Goal: Task Accomplishment & Management: Use online tool/utility

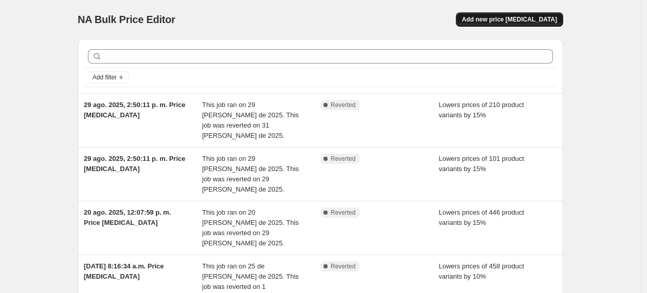
click at [523, 19] on span "Add new price [MEDICAL_DATA]" at bounding box center [509, 19] width 95 height 8
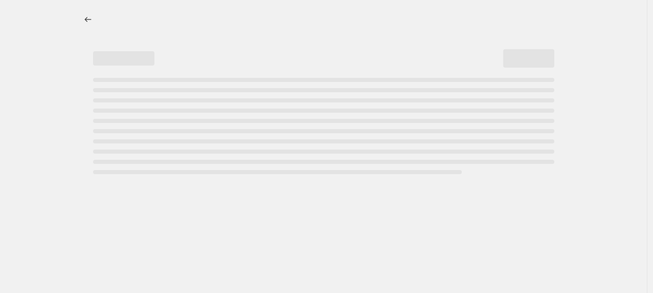
select select "percentage"
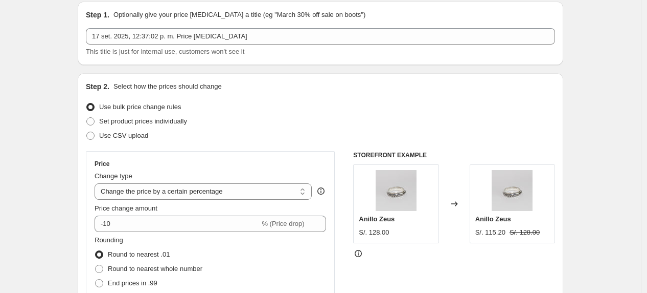
scroll to position [57, 0]
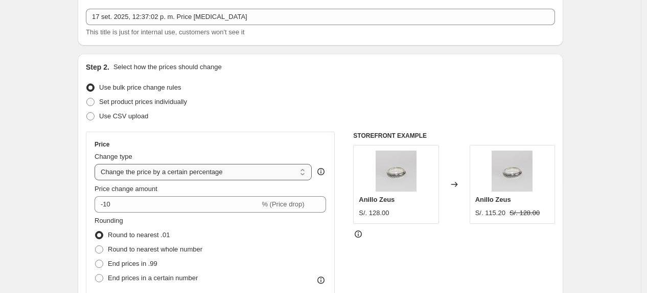
click at [234, 169] on select "Change the price to a certain amount Change the price by a certain amount Chang…" at bounding box center [203, 172] width 217 height 16
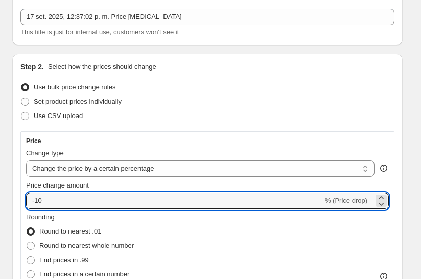
drag, startPoint x: 47, startPoint y: 198, endPoint x: 22, endPoint y: 201, distance: 25.2
click at [20, 200] on div "Price Change type Change the price to a certain amount Change the price by a ce…" at bounding box center [207, 220] width 374 height 178
click at [387, 196] on icon at bounding box center [381, 198] width 10 height 10
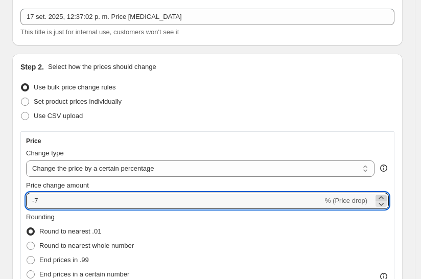
click at [387, 196] on icon at bounding box center [381, 198] width 10 height 10
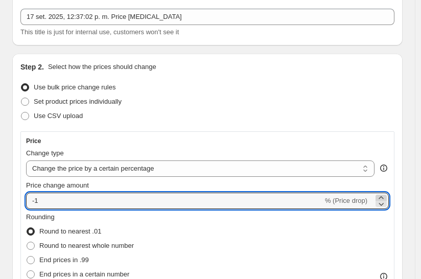
click at [387, 196] on icon at bounding box center [381, 198] width 10 height 10
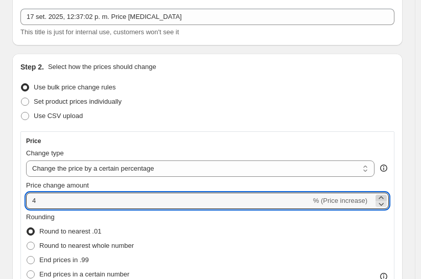
click at [387, 196] on icon at bounding box center [381, 198] width 10 height 10
type input "6"
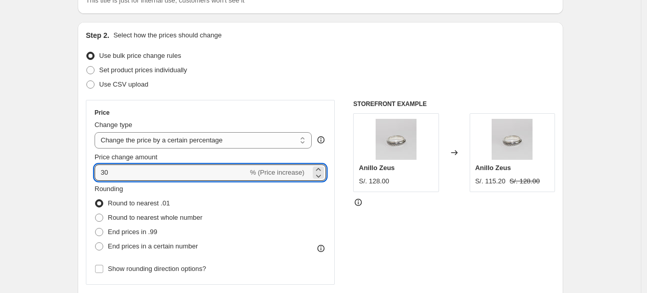
scroll to position [114, 0]
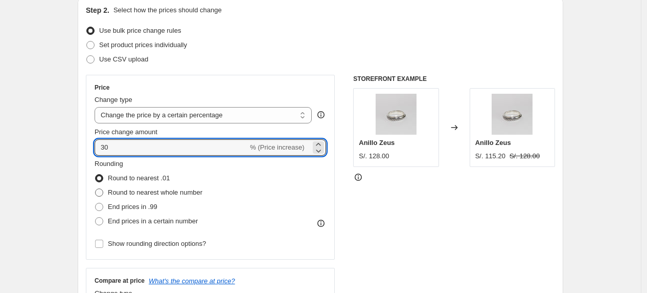
type input "30"
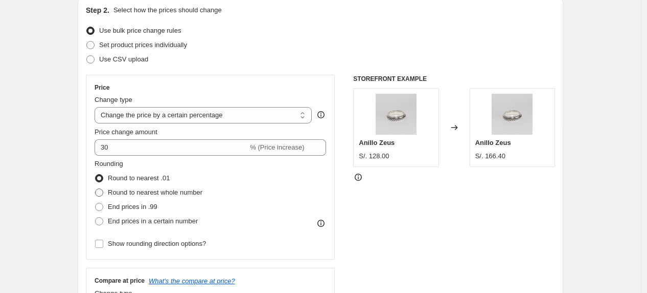
click at [191, 194] on span "Round to nearest whole number" at bounding box center [155, 192] width 95 height 8
click at [96, 189] on input "Round to nearest whole number" at bounding box center [95, 188] width 1 height 1
radio input "true"
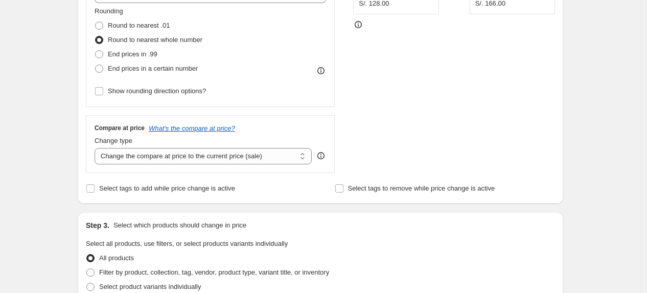
scroll to position [284, 0]
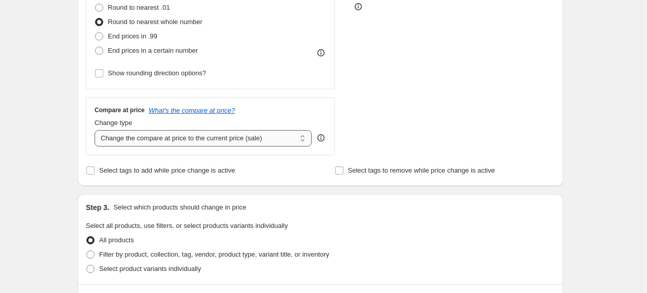
click at [281, 140] on select "Change the compare at price to the current price (sale) Change the compare at p…" at bounding box center [203, 138] width 217 height 16
drag, startPoint x: 184, startPoint y: 108, endPoint x: 164, endPoint y: 104, distance: 20.4
click at [164, 104] on div "Compare at price What's the compare at price? Change type Change the compare at…" at bounding box center [210, 125] width 249 height 57
click at [167, 106] on icon "What's the compare at price?" at bounding box center [192, 110] width 86 height 8
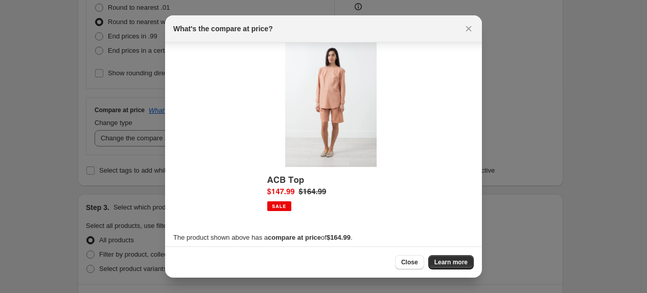
scroll to position [18, 0]
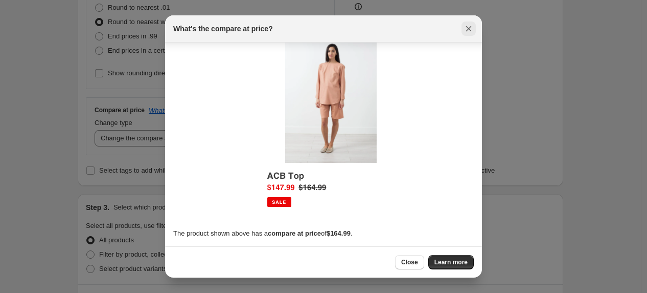
click at [471, 31] on icon "Close" at bounding box center [469, 29] width 10 height 10
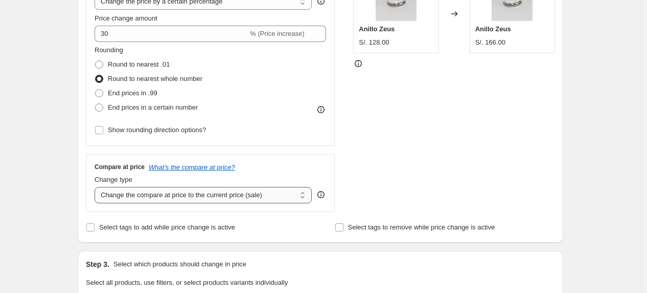
scroll to position [170, 0]
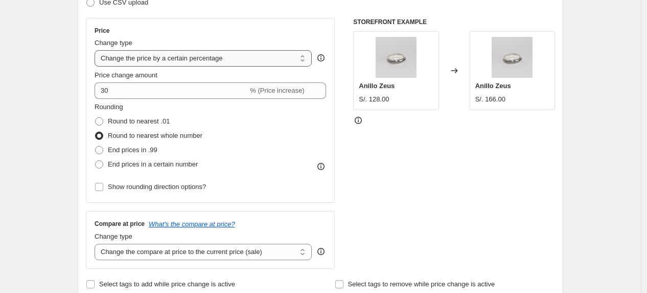
click at [224, 63] on select "Change the price to a certain amount Change the price by a certain amount Chang…" at bounding box center [203, 58] width 217 height 16
select select "margin"
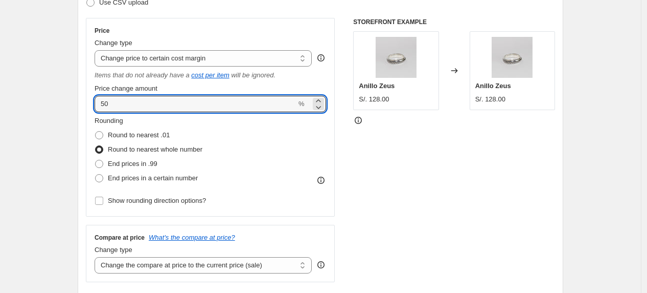
drag, startPoint x: 113, startPoint y: 101, endPoint x: 72, endPoint y: 95, distance: 40.8
type input "30"
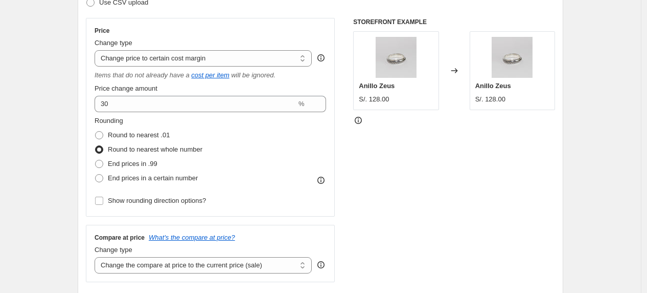
click at [231, 124] on div "Rounding Round to nearest .01 Round to nearest whole number End prices in .99 E…" at bounding box center [211, 151] width 232 height 70
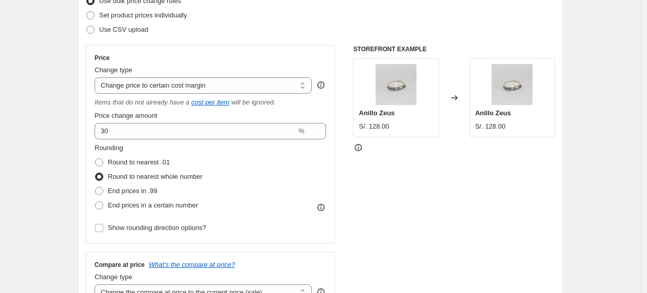
scroll to position [114, 0]
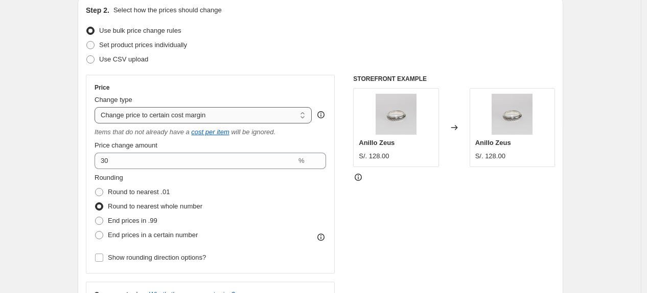
click at [295, 115] on select "Change the price to a certain amount Change the price by a certain amount Chang…" at bounding box center [203, 115] width 217 height 16
click at [283, 258] on div "Rounding Round to nearest .01 Round to nearest whole number End prices in .99 E…" at bounding box center [211, 218] width 232 height 92
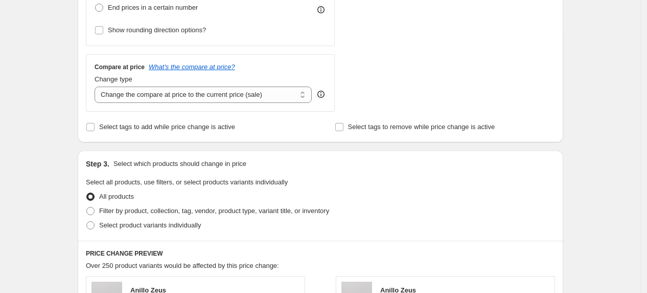
scroll to position [397, 0]
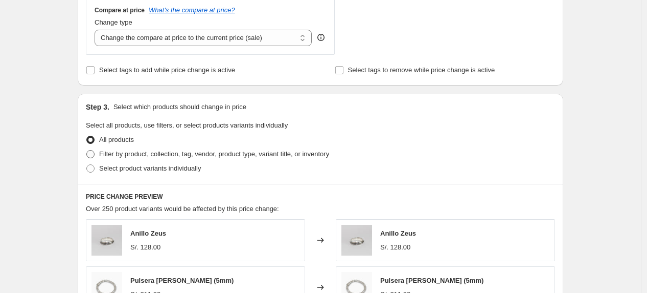
click at [136, 153] on span "Filter by product, collection, tag, vendor, product type, variant title, or inv…" at bounding box center [214, 154] width 230 height 8
click at [87, 150] on input "Filter by product, collection, tag, vendor, product type, variant title, or inv…" at bounding box center [86, 150] width 1 height 1
radio input "true"
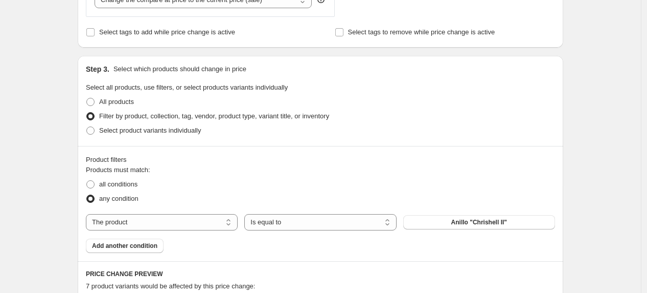
scroll to position [454, 0]
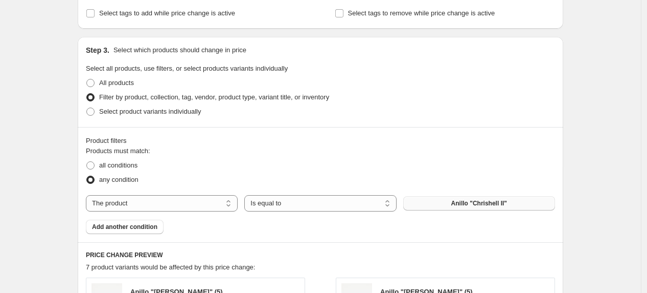
click at [478, 202] on span "Anillo "Chrishell II"" at bounding box center [480, 203] width 56 height 8
click at [211, 209] on select "The product The product's collection The product's tag The product's vendor The…" at bounding box center [162, 203] width 152 height 16
select select "collection"
click at [449, 206] on button "Anillos" at bounding box center [480, 203] width 152 height 14
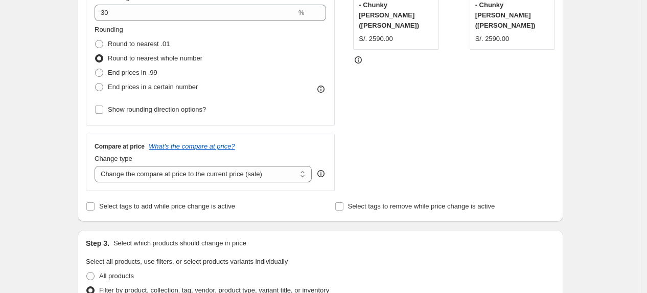
scroll to position [170, 0]
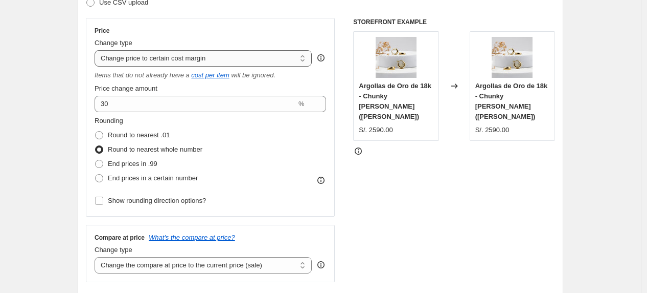
click at [259, 62] on select "Change the price to a certain amount Change the price by a certain amount Chang…" at bounding box center [203, 58] width 217 height 16
select select "pcap"
click at [97, 50] on select "Change the price to a certain amount Change the price by a certain amount Chang…" at bounding box center [203, 58] width 217 height 16
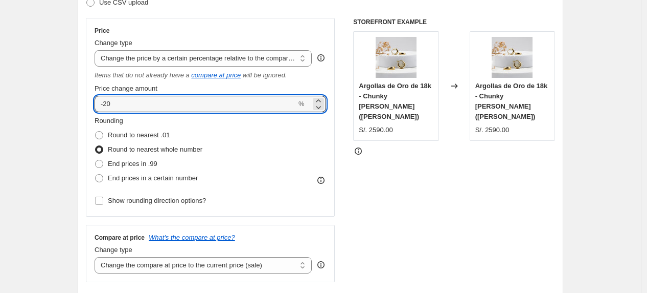
drag, startPoint x: 164, startPoint y: 107, endPoint x: 53, endPoint y: 109, distance: 110.5
type input "30"
click at [264, 125] on div "Rounding Round to nearest .01 Round to nearest whole number End prices in .99 E…" at bounding box center [211, 151] width 232 height 70
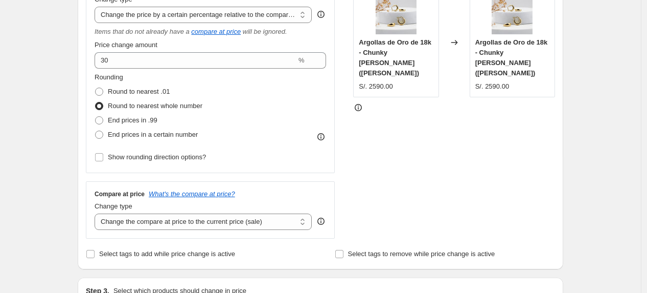
scroll to position [227, 0]
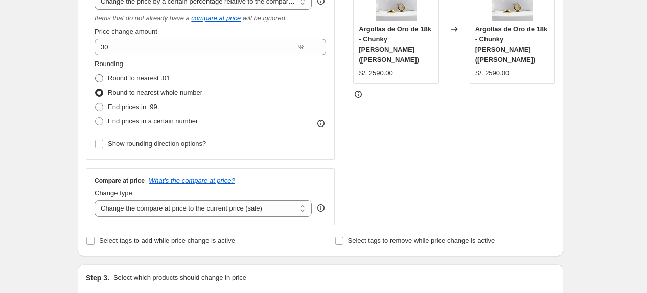
click at [140, 77] on span "Round to nearest .01" at bounding box center [139, 78] width 62 height 8
click at [96, 75] on input "Round to nearest .01" at bounding box center [95, 74] width 1 height 1
radio input "true"
click at [133, 106] on span "End prices in .99" at bounding box center [133, 107] width 50 height 8
click at [96, 103] on input "End prices in .99" at bounding box center [95, 103] width 1 height 1
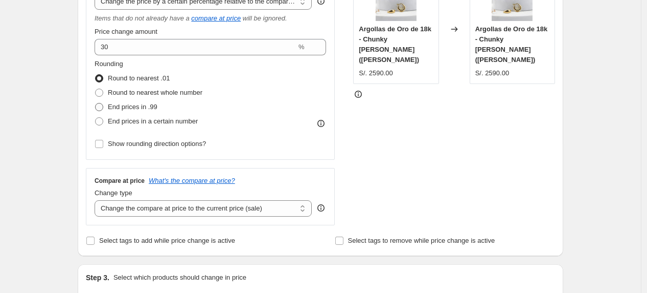
radio input "true"
click at [142, 91] on span "Round to nearest whole number" at bounding box center [155, 92] width 95 height 8
click at [96, 89] on input "Round to nearest whole number" at bounding box center [95, 88] width 1 height 1
radio input "true"
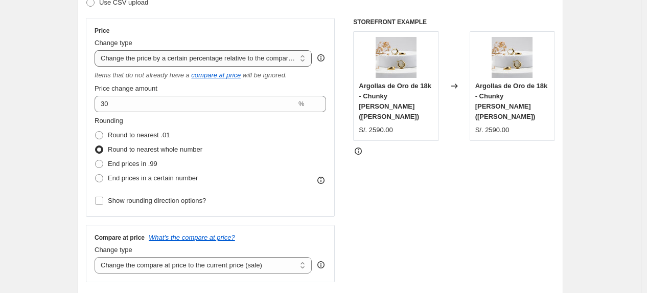
click at [176, 57] on select "Change the price to a certain amount Change the price by a certain amount Chang…" at bounding box center [203, 58] width 217 height 16
click at [97, 50] on select "Change the price to a certain amount Change the price by a certain amount Chang…" at bounding box center [203, 58] width 217 height 16
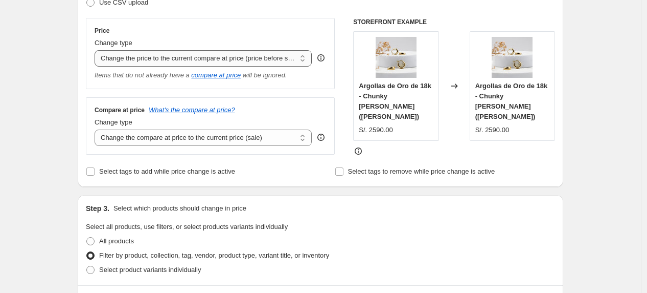
click at [279, 59] on select "Change the price to a certain amount Change the price by a certain amount Chang…" at bounding box center [203, 58] width 217 height 16
select select "percentage"
click at [97, 50] on select "Change the price to a certain amount Change the price by a certain amount Chang…" at bounding box center [203, 58] width 217 height 16
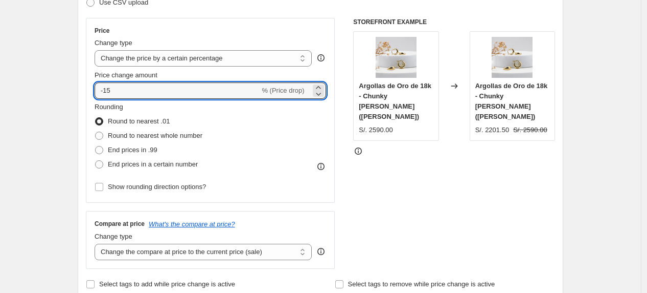
drag, startPoint x: 135, startPoint y: 90, endPoint x: 76, endPoint y: 86, distance: 59.0
type input "30"
click at [445, 198] on div "STOREFRONT EXAMPLE Argollas de Oro de 18k - Chunky [PERSON_NAME] ([PERSON_NAME]…" at bounding box center [454, 143] width 202 height 251
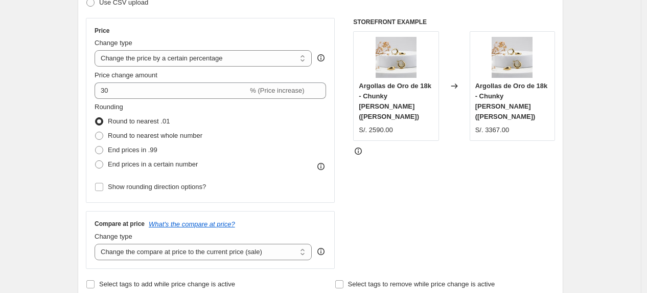
scroll to position [227, 0]
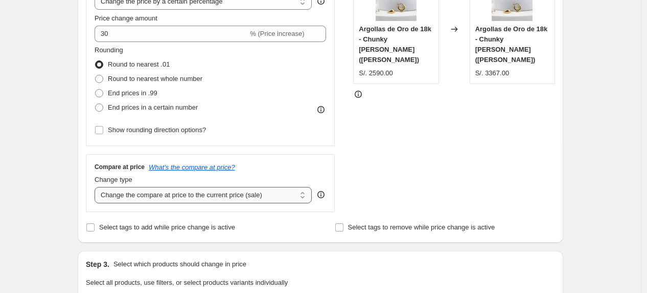
click at [187, 195] on select "Change the compare at price to the current price (sale) Change the compare at p…" at bounding box center [203, 195] width 217 height 16
click at [97, 187] on select "Change the compare at price to the current price (sale) Change the compare at p…" at bounding box center [203, 195] width 217 height 16
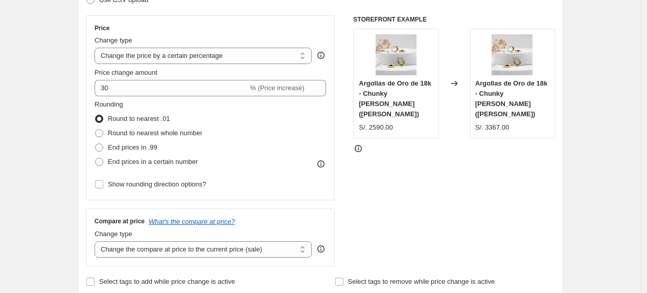
scroll to position [170, 0]
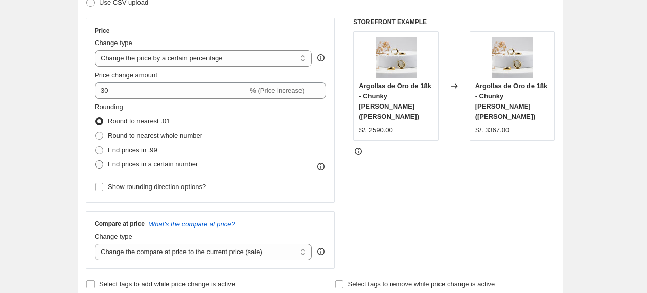
click at [168, 164] on span "End prices in a certain number" at bounding box center [153, 164] width 90 height 8
click at [96, 161] on input "End prices in a certain number" at bounding box center [95, 160] width 1 height 1
radio input "true"
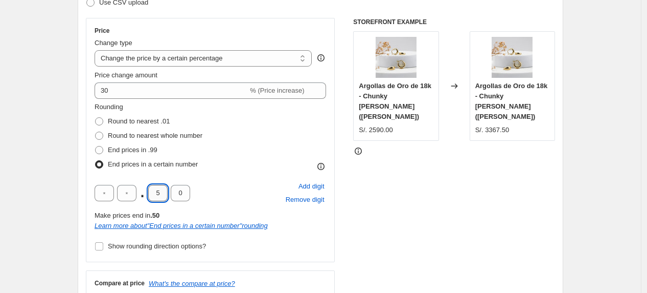
drag, startPoint x: 163, startPoint y: 191, endPoint x: 155, endPoint y: 188, distance: 8.3
click at [155, 188] on input "5" at bounding box center [157, 193] width 19 height 16
type input "0"
click at [236, 195] on div ". 0 0 Add digit Remove digit" at bounding box center [211, 193] width 232 height 27
click at [174, 138] on span "Round to nearest whole number" at bounding box center [155, 135] width 95 height 8
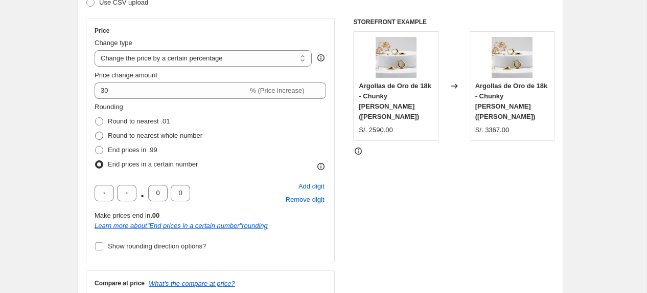
click at [96, 132] on input "Round to nearest whole number" at bounding box center [95, 131] width 1 height 1
radio input "true"
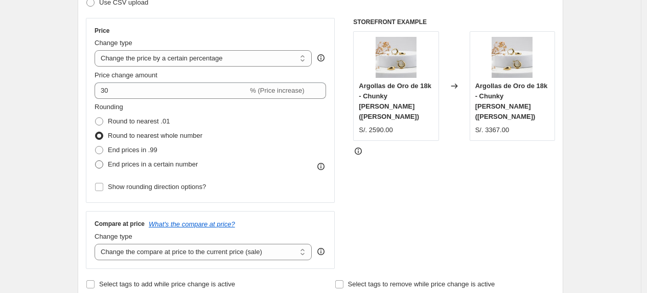
click at [124, 166] on span "End prices in a certain number" at bounding box center [153, 164] width 90 height 8
click at [96, 161] on input "End prices in a certain number" at bounding box center [95, 160] width 1 height 1
radio input "true"
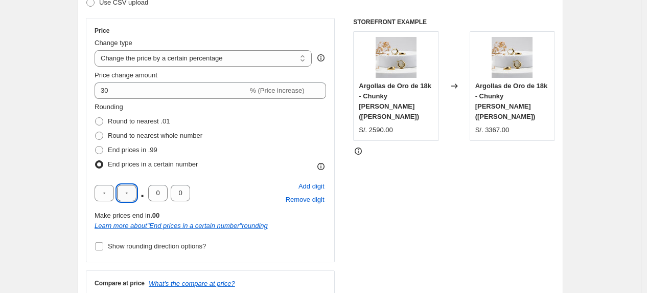
click at [128, 195] on input "text" at bounding box center [126, 193] width 19 height 16
click at [165, 190] on input "0" at bounding box center [157, 193] width 19 height 16
click at [318, 202] on span "Remove digit" at bounding box center [305, 199] width 39 height 10
click at [324, 187] on span "Add digit" at bounding box center [312, 186] width 26 height 10
click at [317, 199] on span "Remove digit" at bounding box center [305, 199] width 39 height 10
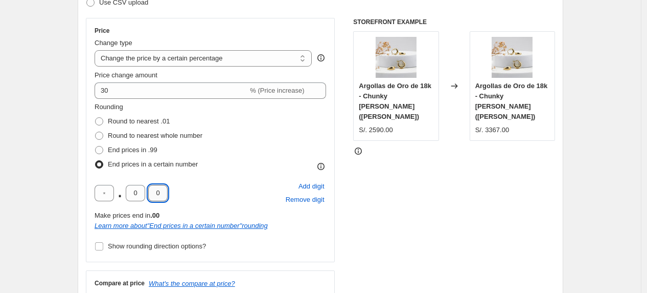
click at [159, 193] on input "0" at bounding box center [157, 193] width 19 height 16
click at [303, 195] on span "Remove digit" at bounding box center [305, 199] width 39 height 10
click at [303, 196] on div "Add digit Remove digit" at bounding box center [305, 193] width 42 height 27
click at [404, 222] on div "STOREFRONT EXAMPLE Argollas de Oro de 18k - Chunky [PERSON_NAME] ([PERSON_NAME]…" at bounding box center [454, 173] width 202 height 310
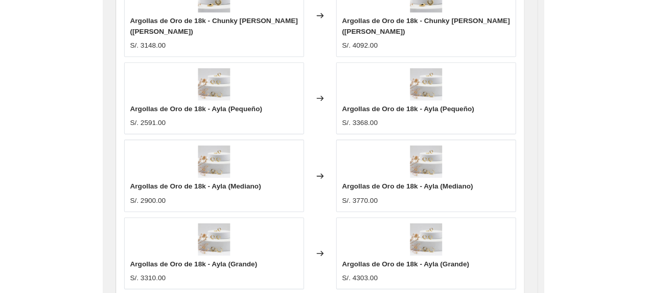
scroll to position [906, 0]
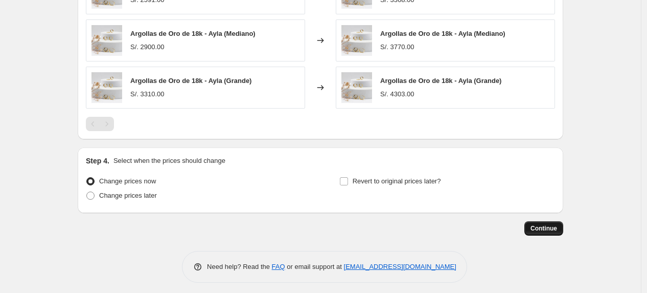
click at [545, 228] on button "Continue" at bounding box center [544, 228] width 39 height 14
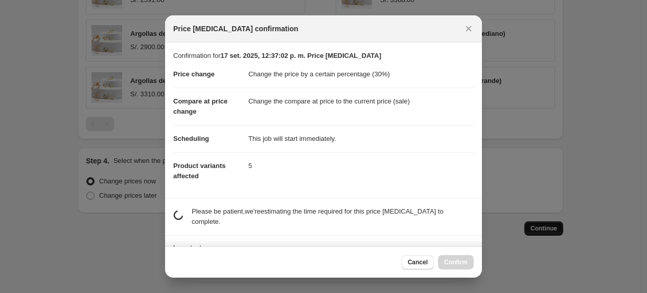
scroll to position [0, 0]
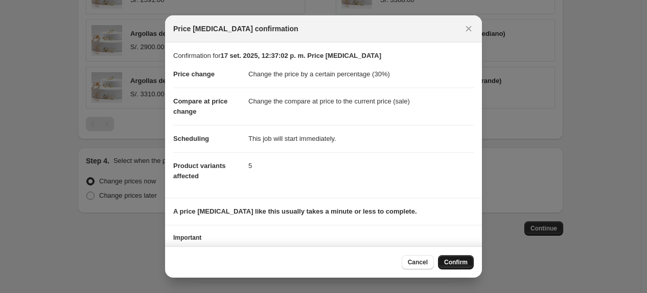
click at [449, 262] on span "Confirm" at bounding box center [456, 262] width 24 height 8
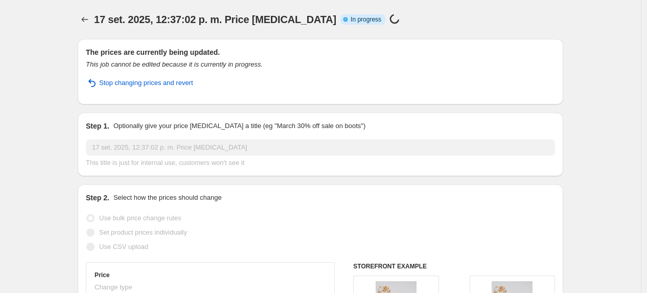
select select "percentage"
select select "collection"
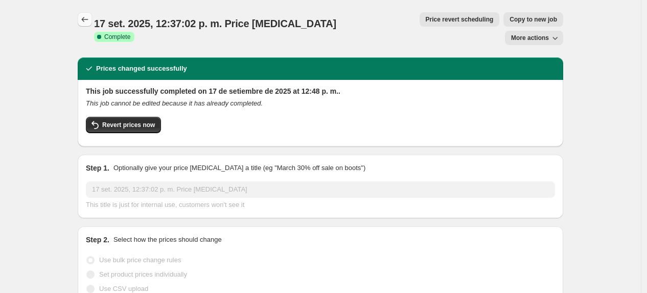
click at [87, 17] on icon "Price change jobs" at bounding box center [85, 19] width 10 height 10
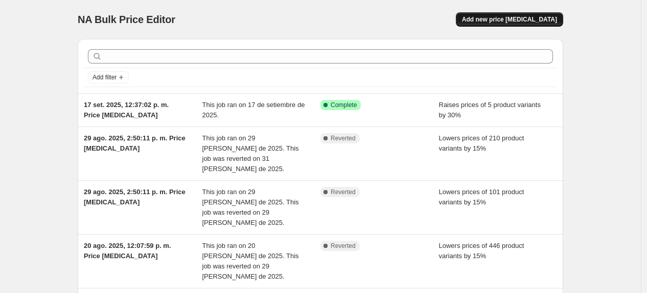
click at [523, 16] on span "Add new price [MEDICAL_DATA]" at bounding box center [509, 19] width 95 height 8
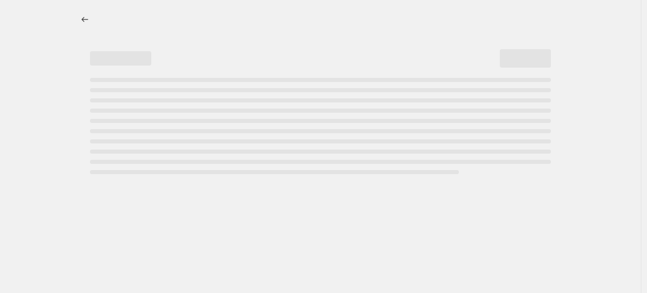
select select "percentage"
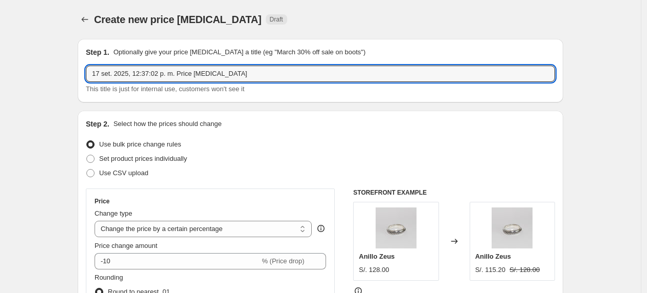
drag, startPoint x: 252, startPoint y: 69, endPoint x: 88, endPoint y: 81, distance: 164.1
click at [88, 81] on div "Step 1. Optionally give your price [MEDICAL_DATA] a title (eg "March 30% off sa…" at bounding box center [321, 70] width 486 height 63
type input "c"
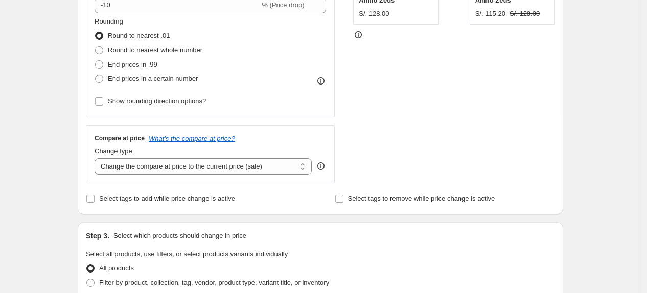
scroll to position [114, 0]
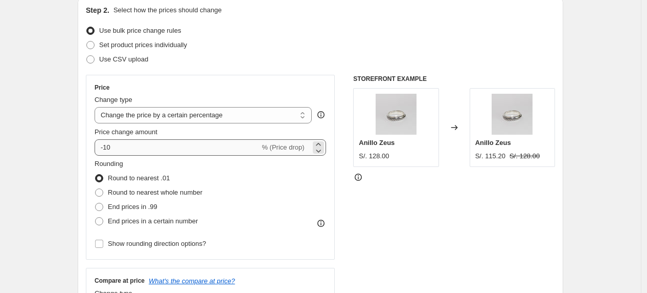
type input "Coleccion pulsera oro"
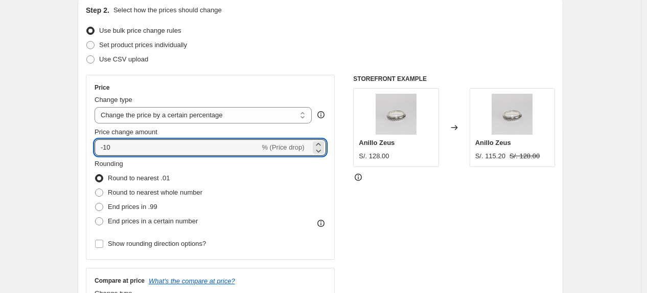
drag, startPoint x: 140, startPoint y: 144, endPoint x: 63, endPoint y: 155, distance: 78.0
type input "30"
click at [174, 195] on span "Round to nearest whole number" at bounding box center [155, 192] width 95 height 8
click at [96, 189] on input "Round to nearest whole number" at bounding box center [95, 188] width 1 height 1
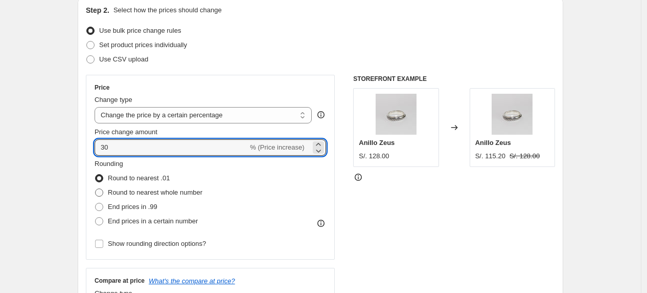
radio input "true"
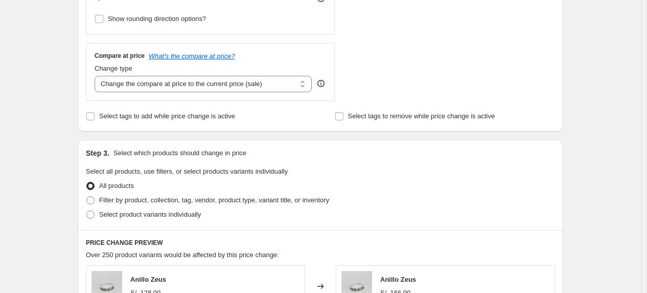
scroll to position [333, 0]
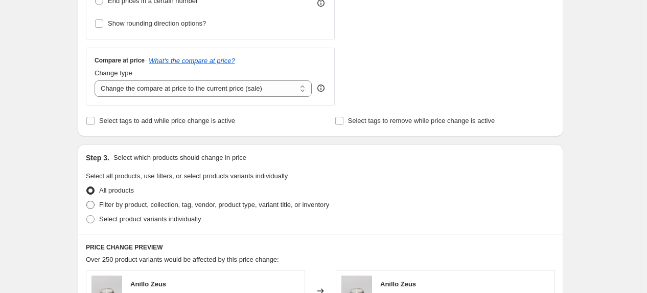
click at [167, 207] on span "Filter by product, collection, tag, vendor, product type, variant title, or inv…" at bounding box center [214, 204] width 230 height 8
click at [87, 201] on input "Filter by product, collection, tag, vendor, product type, variant title, or inv…" at bounding box center [86, 200] width 1 height 1
radio input "true"
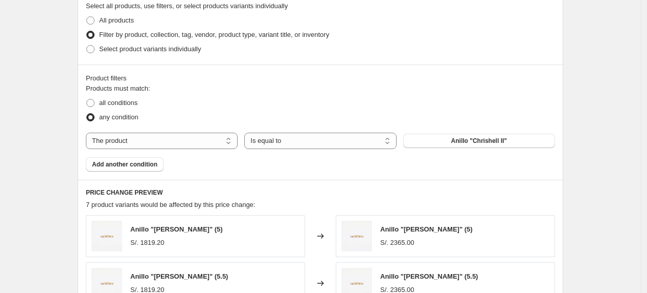
scroll to position [504, 0]
click at [217, 148] on select "The product The product's collection The product's tag The product's vendor The…" at bounding box center [162, 140] width 152 height 16
select select "collection"
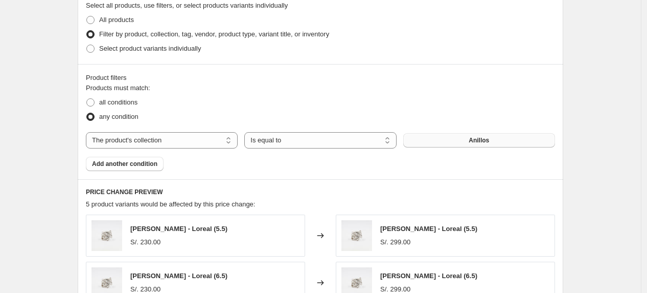
click at [473, 139] on span "Anillos" at bounding box center [479, 140] width 20 height 8
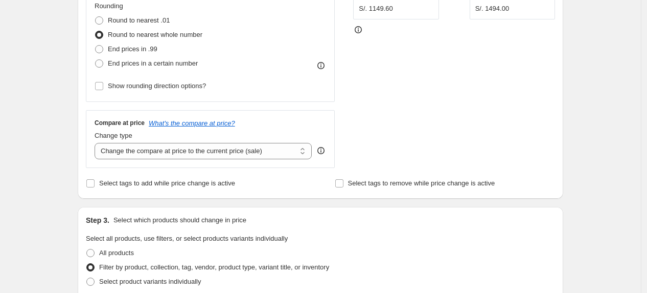
scroll to position [277, 0]
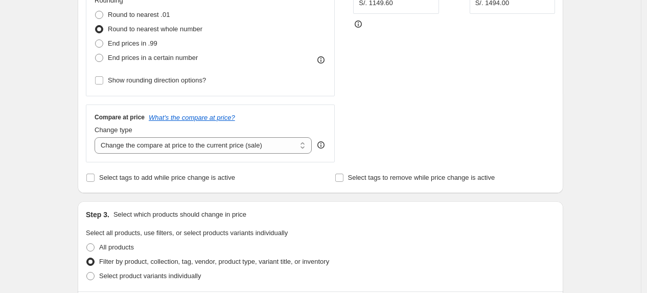
click at [368, 213] on div "Step 3. Select which products should change in price" at bounding box center [321, 214] width 470 height 10
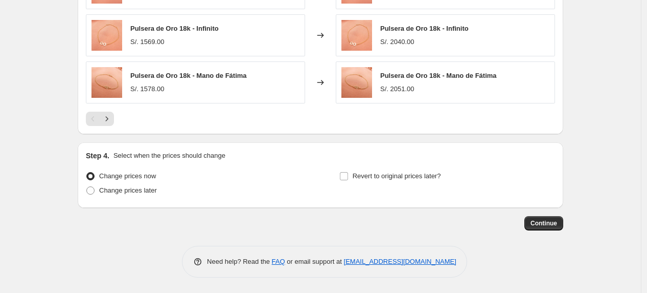
scroll to position [846, 0]
click at [545, 224] on span "Continue" at bounding box center [544, 223] width 27 height 8
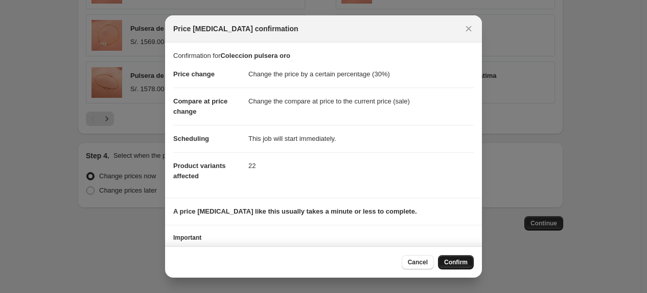
click at [458, 266] on button "Confirm" at bounding box center [456, 262] width 36 height 14
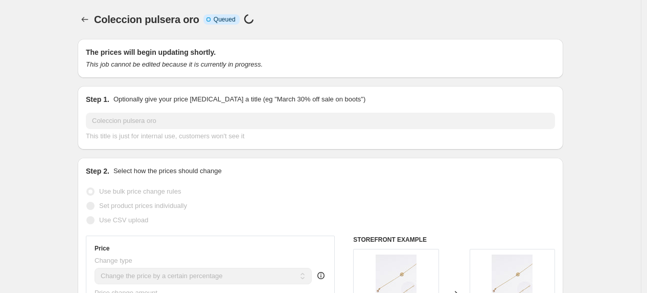
scroll to position [846, 0]
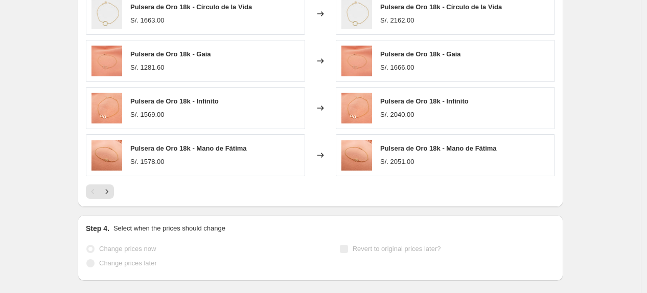
select select "percentage"
select select "collection"
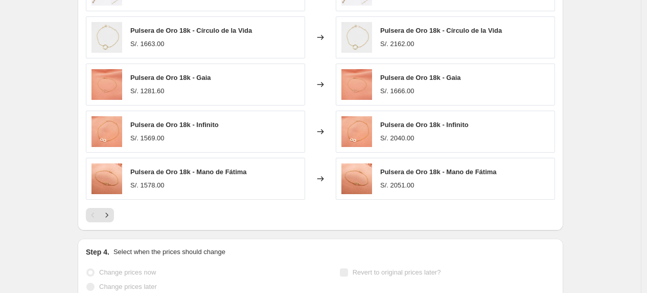
scroll to position [0, 0]
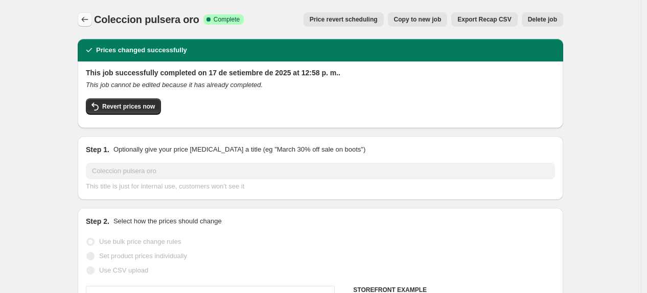
click at [84, 22] on icon "Price change jobs" at bounding box center [85, 19] width 10 height 10
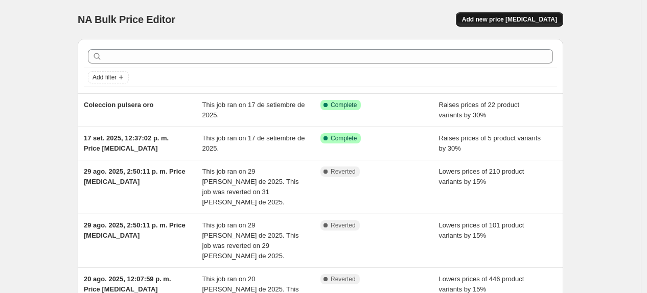
click at [542, 18] on span "Add new price [MEDICAL_DATA]" at bounding box center [509, 19] width 95 height 8
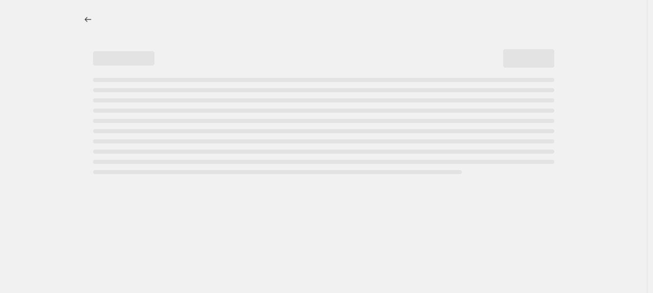
select select "percentage"
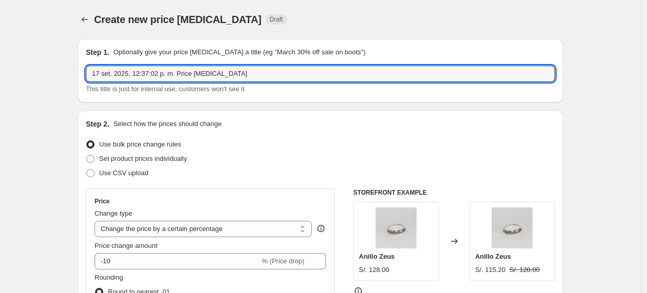
drag, startPoint x: 248, startPoint y: 70, endPoint x: 83, endPoint y: 74, distance: 164.8
click at [83, 74] on div "Step 1. Optionally give your price [MEDICAL_DATA] a title (eg "March 30% off sa…" at bounding box center [321, 70] width 486 height 63
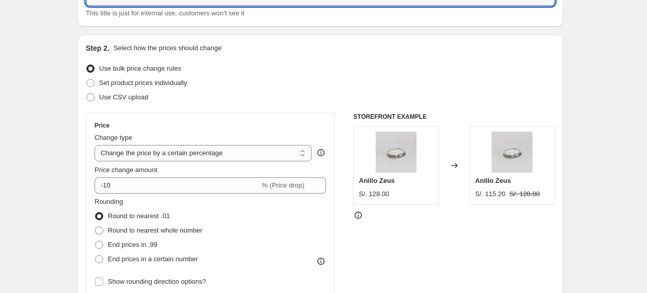
scroll to position [114, 0]
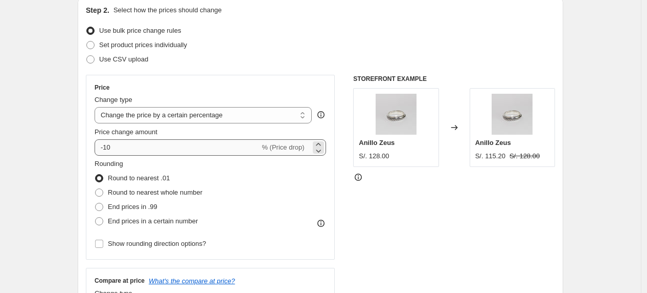
type input "Collares de oro"
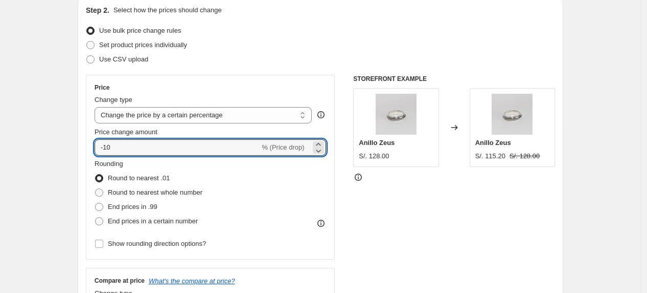
drag, startPoint x: 118, startPoint y: 149, endPoint x: 96, endPoint y: 140, distance: 23.8
click at [96, 140] on div "Price Change type Change the price to a certain amount Change the price by a ce…" at bounding box center [210, 167] width 249 height 185
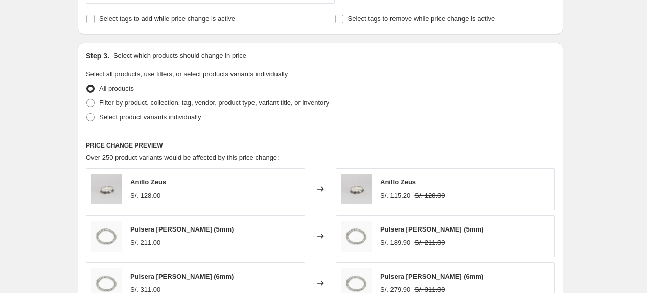
scroll to position [454, 0]
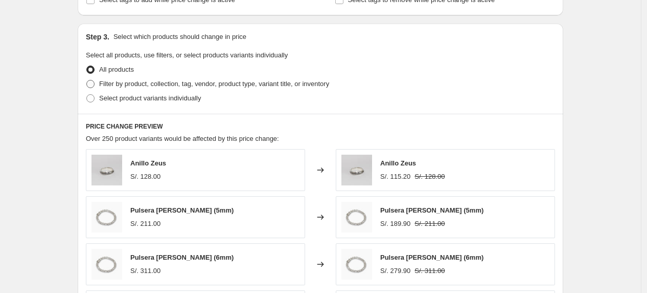
type input "30"
click at [129, 89] on label "Filter by product, collection, tag, vendor, product type, variant title, or inv…" at bounding box center [207, 84] width 243 height 14
click at [87, 80] on input "Filter by product, collection, tag, vendor, product type, variant title, or inv…" at bounding box center [86, 80] width 1 height 1
radio input "true"
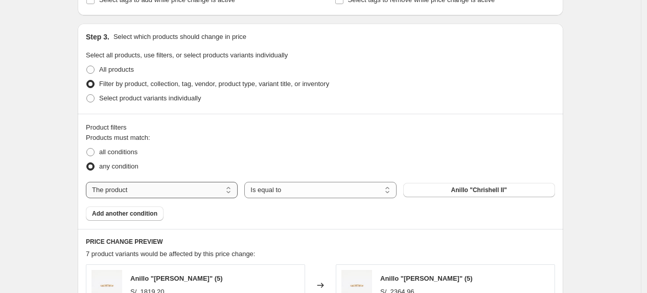
click at [196, 187] on select "The product The product's collection The product's tag The product's vendor The…" at bounding box center [162, 190] width 152 height 16
select select "collection"
click at [467, 188] on button "Anillos" at bounding box center [480, 190] width 152 height 14
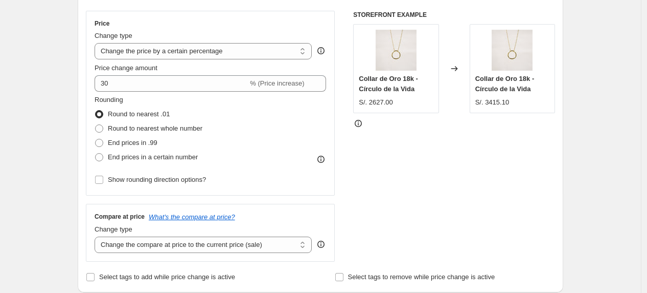
scroll to position [170, 0]
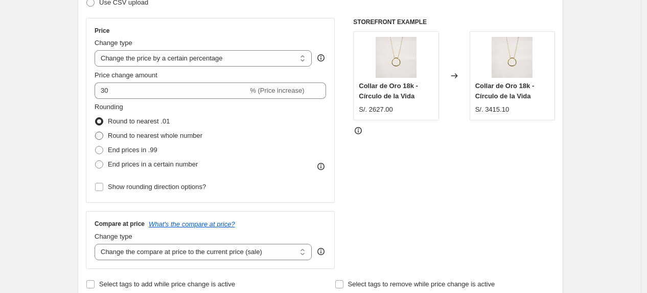
click at [178, 137] on span "Round to nearest whole number" at bounding box center [155, 135] width 95 height 8
click at [96, 132] on input "Round to nearest whole number" at bounding box center [95, 131] width 1 height 1
radio input "true"
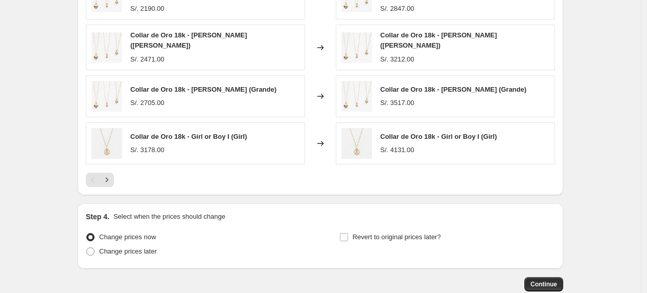
scroll to position [846, 0]
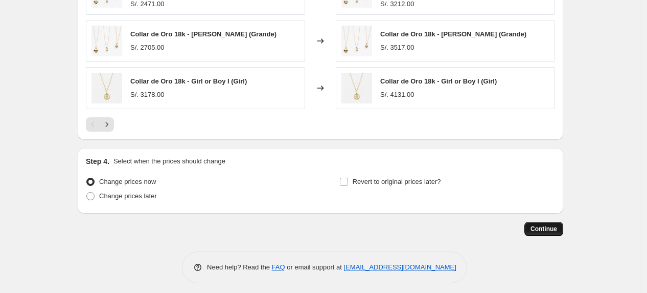
click at [532, 221] on button "Continue" at bounding box center [544, 228] width 39 height 14
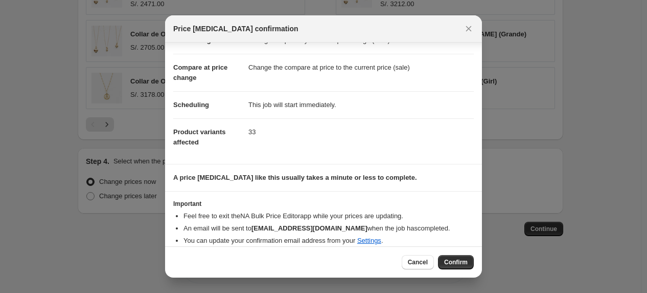
scroll to position [43, 0]
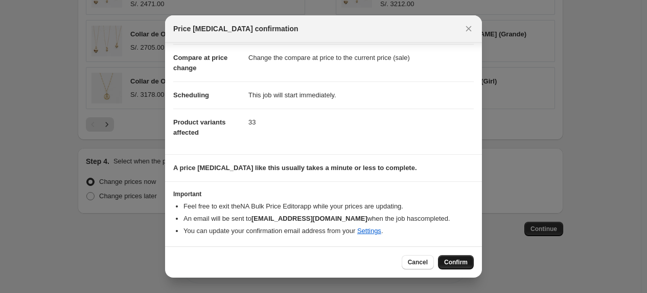
click at [454, 264] on span "Confirm" at bounding box center [456, 262] width 24 height 8
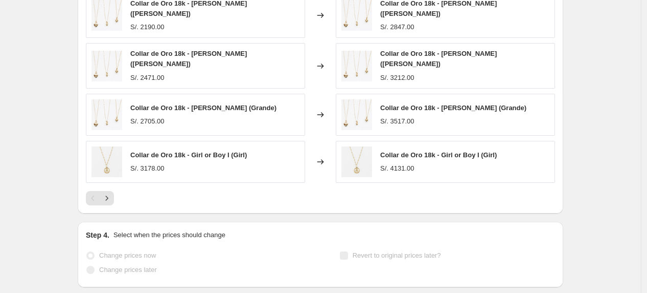
select select "percentage"
select select "collection"
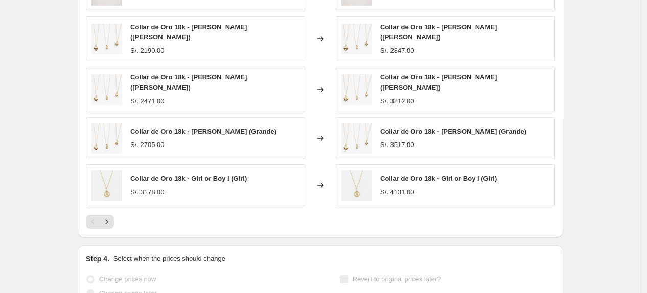
scroll to position [0, 0]
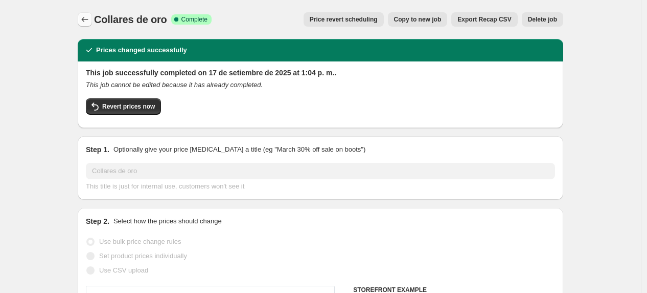
click at [90, 18] on icon "Price change jobs" at bounding box center [85, 19] width 10 height 10
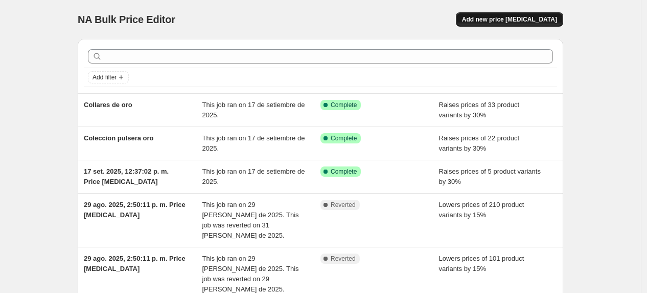
click at [520, 15] on span "Add new price [MEDICAL_DATA]" at bounding box center [509, 19] width 95 height 8
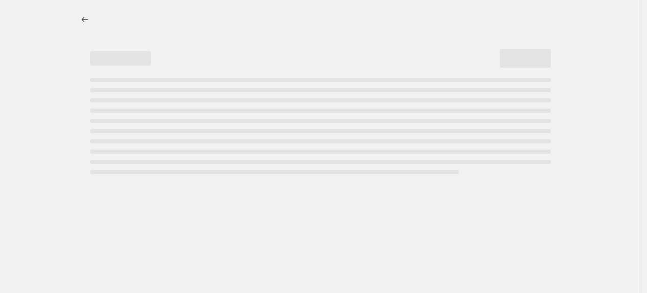
select select "percentage"
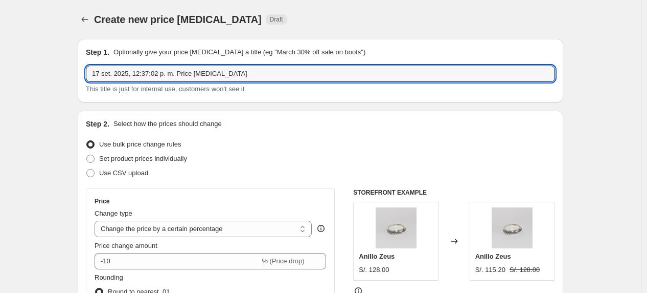
drag, startPoint x: 227, startPoint y: 74, endPoint x: 74, endPoint y: 78, distance: 152.5
type input "a"
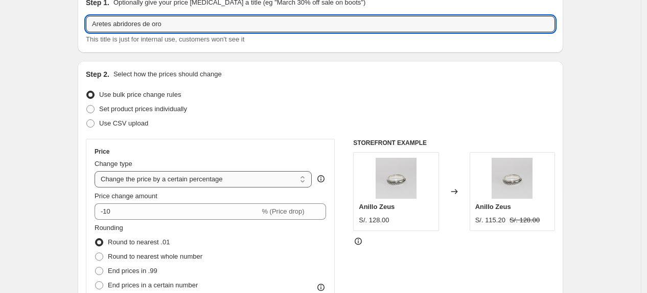
scroll to position [114, 0]
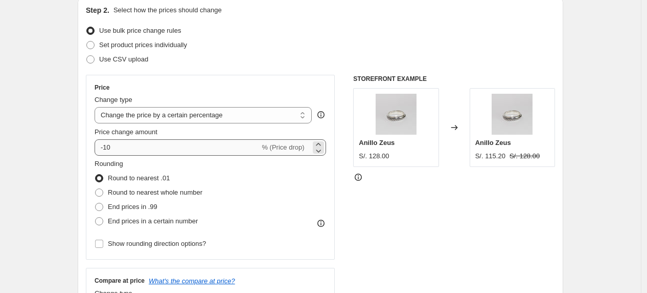
type input "Aretes abridores de oro"
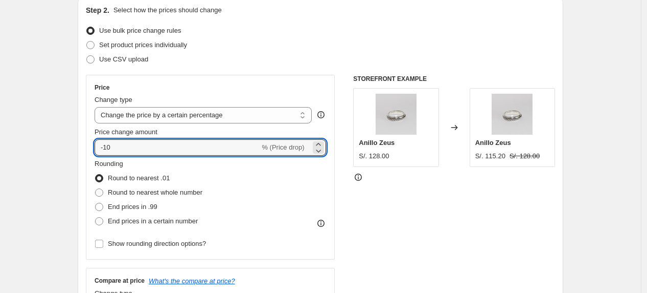
drag, startPoint x: 120, startPoint y: 146, endPoint x: 82, endPoint y: 140, distance: 38.3
click at [82, 140] on div "Step 2. Select how the prices should change Use bulk price change rules Set pro…" at bounding box center [321, 176] width 486 height 359
type input "30"
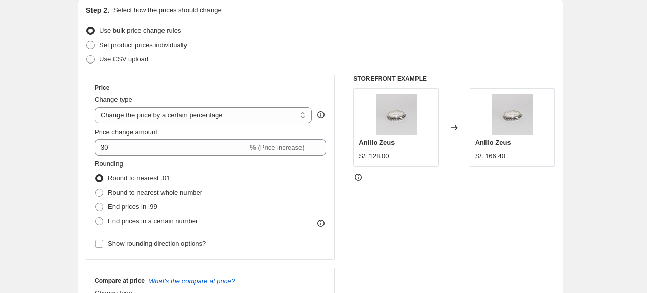
click at [283, 62] on div "Use CSV upload" at bounding box center [321, 59] width 470 height 14
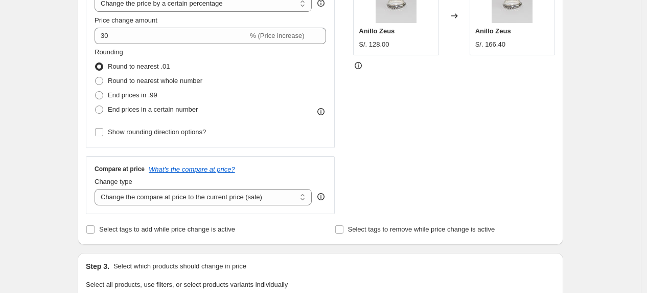
scroll to position [227, 0]
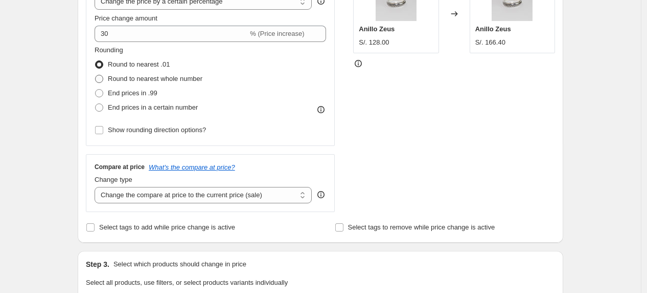
click at [172, 75] on span "Round to nearest whole number" at bounding box center [155, 79] width 95 height 8
click at [96, 75] on input "Round to nearest whole number" at bounding box center [95, 75] width 1 height 1
radio input "true"
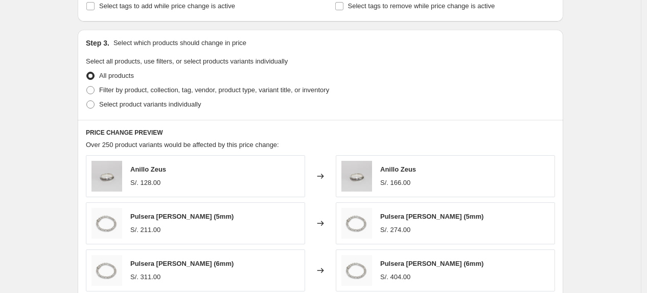
scroll to position [454, 0]
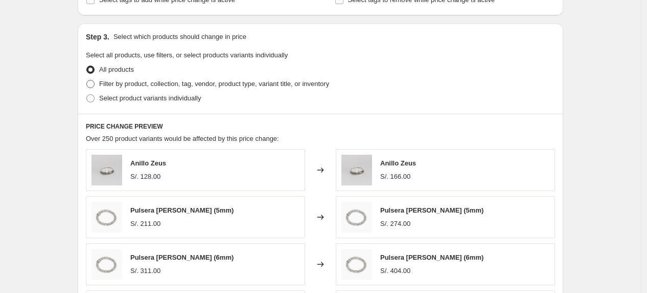
click at [129, 83] on span "Filter by product, collection, tag, vendor, product type, variant title, or inv…" at bounding box center [214, 84] width 230 height 8
click at [87, 80] on input "Filter by product, collection, tag, vendor, product type, variant title, or inv…" at bounding box center [86, 80] width 1 height 1
radio input "true"
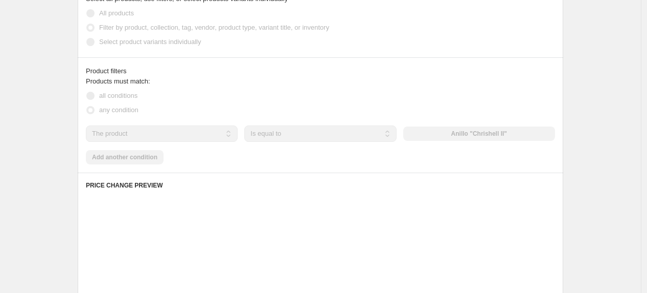
scroll to position [511, 0]
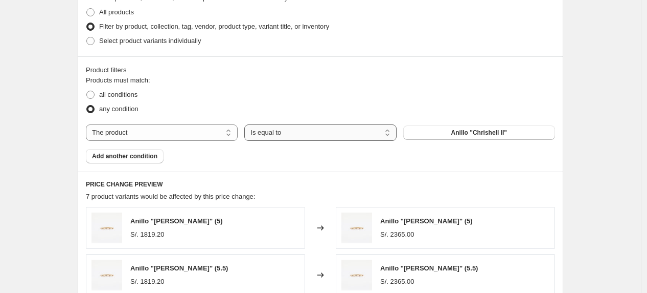
click at [310, 130] on select "Is equal to Is not equal to" at bounding box center [320, 132] width 152 height 16
click at [182, 131] on select "The product The product's collection The product's tag The product's vendor The…" at bounding box center [162, 132] width 152 height 16
select select "collection"
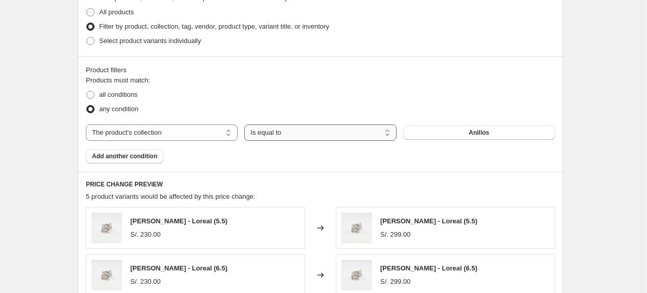
click at [327, 138] on select "Is equal to Is not equal to" at bounding box center [320, 132] width 152 height 16
click at [447, 124] on div "The product The product's collection The product's tag The product's vendor The…" at bounding box center [321, 132] width 470 height 16
click at [449, 129] on button "Anillos" at bounding box center [480, 132] width 152 height 14
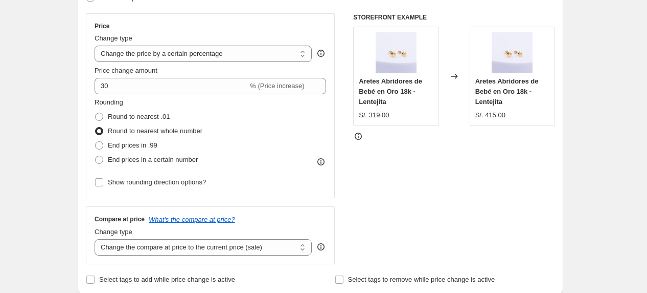
scroll to position [171, 0]
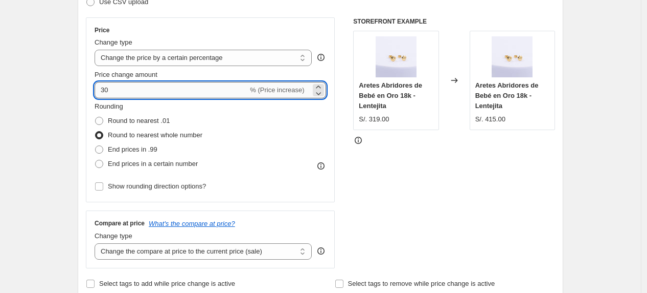
drag, startPoint x: 106, startPoint y: 87, endPoint x: 97, endPoint y: 82, distance: 10.1
click at [97, 82] on input "30" at bounding box center [171, 90] width 153 height 16
type input "10"
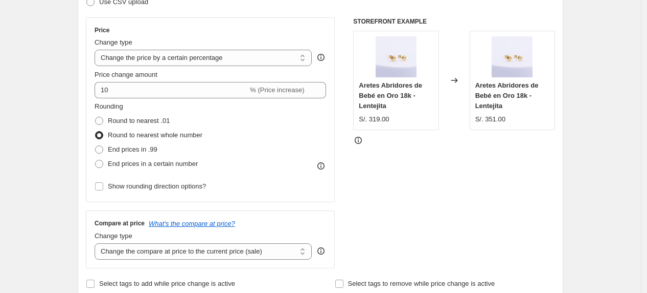
click at [477, 210] on div "STOREFRONT EXAMPLE Aretes Abridores de Bebé en Oro 18k - Lentejita S/. 319.00 C…" at bounding box center [454, 142] width 202 height 251
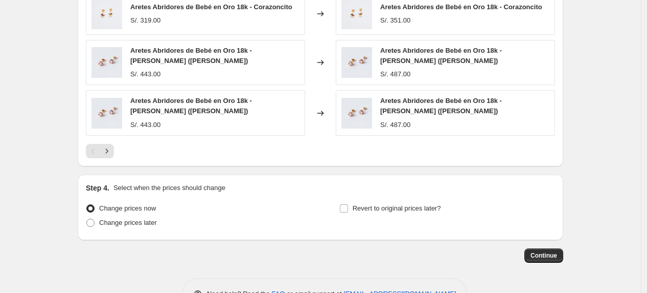
scroll to position [853, 0]
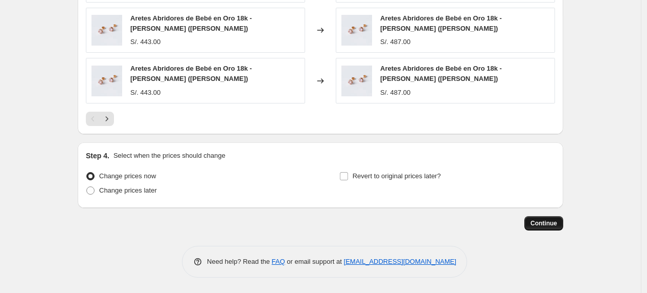
click at [553, 219] on span "Continue" at bounding box center [544, 223] width 27 height 8
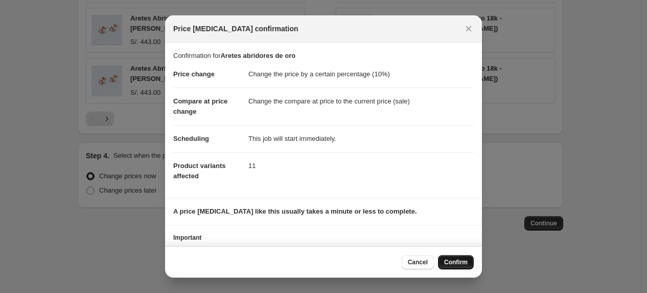
click at [457, 265] on span "Confirm" at bounding box center [456, 262] width 24 height 8
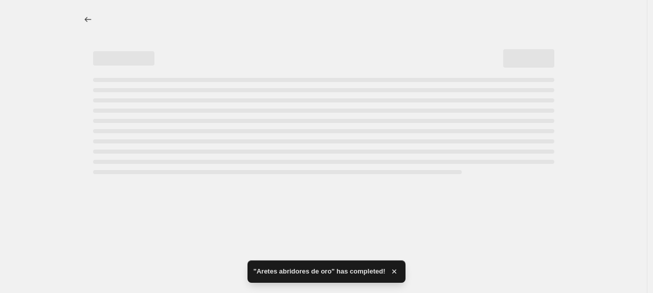
select select "percentage"
select select "collection"
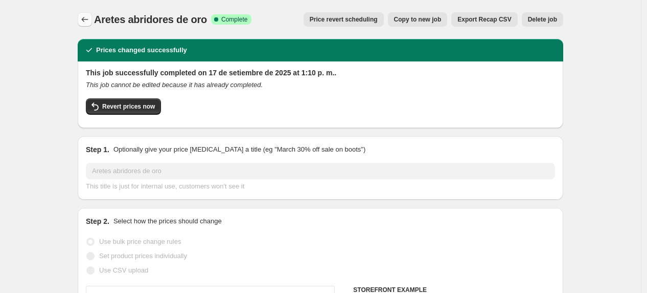
click at [85, 17] on icon "Price change jobs" at bounding box center [85, 19] width 10 height 10
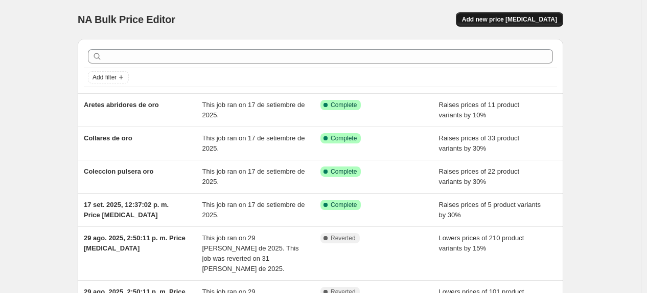
click at [528, 18] on span "Add new price [MEDICAL_DATA]" at bounding box center [509, 19] width 95 height 8
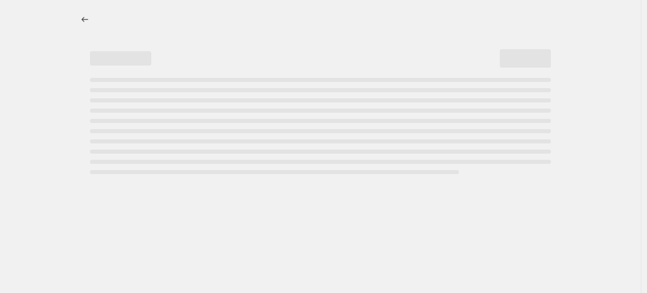
select select "percentage"
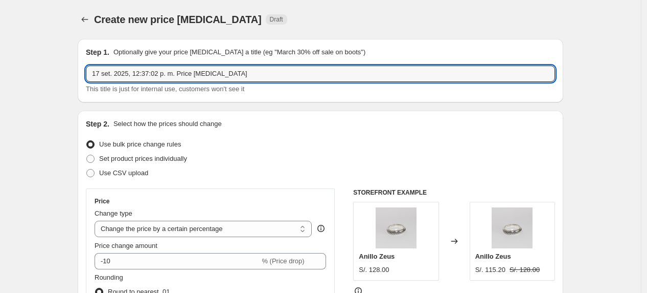
drag, startPoint x: 234, startPoint y: 69, endPoint x: 90, endPoint y: 64, distance: 144.3
click at [90, 64] on div "Step 1. Optionally give your price [MEDICAL_DATA] a title (eg "March 30% off sa…" at bounding box center [321, 70] width 470 height 47
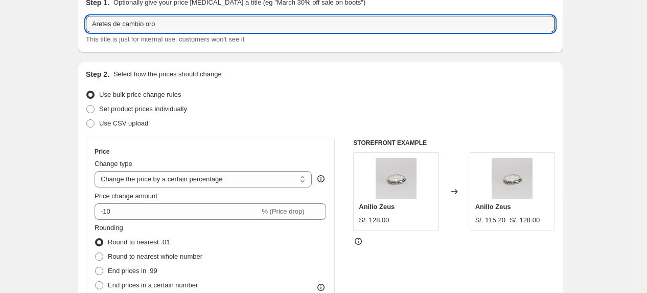
scroll to position [114, 0]
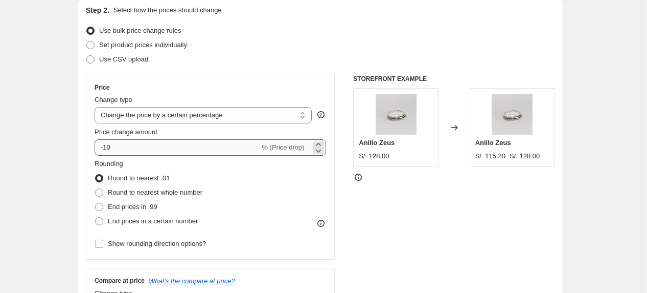
type input "Aretes de cambio oro"
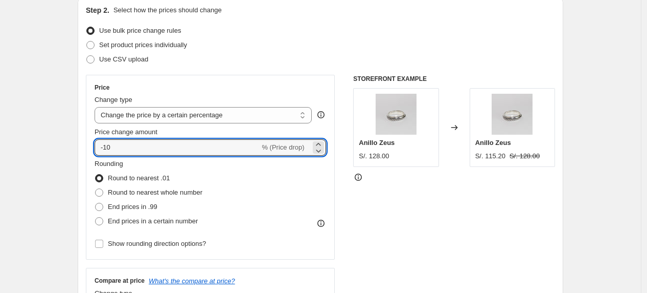
drag, startPoint x: 115, startPoint y: 149, endPoint x: 85, endPoint y: 140, distance: 30.6
click at [85, 140] on div "Step 2. Select how the prices should change Use bulk price change rules Set pro…" at bounding box center [321, 176] width 486 height 359
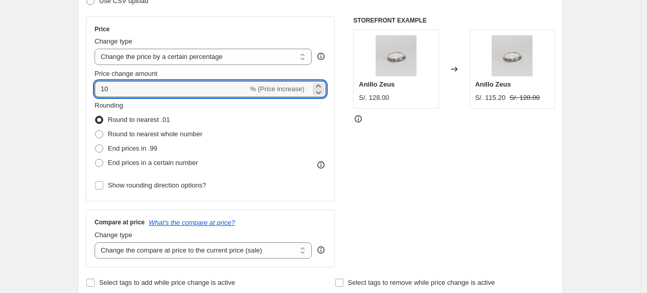
scroll to position [284, 0]
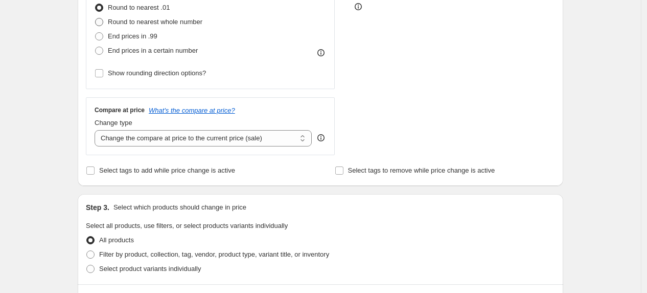
type input "10"
click at [174, 23] on span "Round to nearest whole number" at bounding box center [155, 22] width 95 height 8
click at [96, 18] on input "Round to nearest whole number" at bounding box center [95, 18] width 1 height 1
radio input "true"
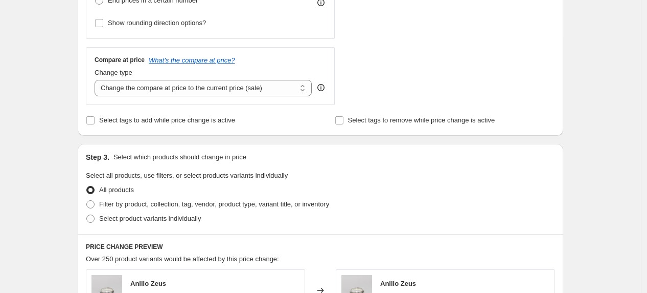
scroll to position [397, 0]
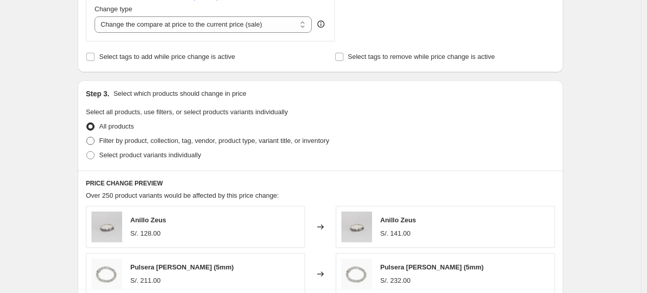
click at [145, 141] on span "Filter by product, collection, tag, vendor, product type, variant title, or inv…" at bounding box center [214, 141] width 230 height 8
click at [87, 137] on input "Filter by product, collection, tag, vendor, product type, variant title, or inv…" at bounding box center [86, 137] width 1 height 1
radio input "true"
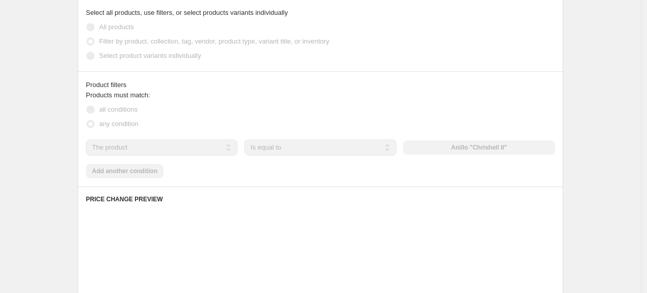
scroll to position [511, 0]
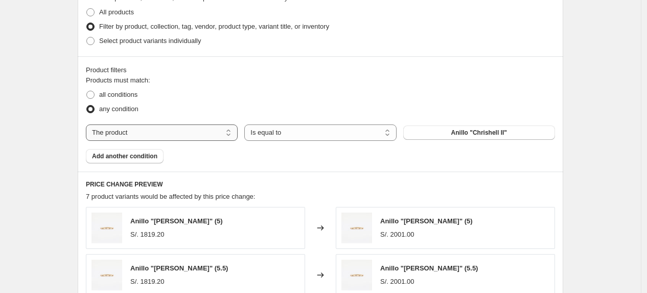
click at [140, 136] on select "The product The product's collection The product's tag The product's vendor The…" at bounding box center [162, 132] width 152 height 16
select select "collection"
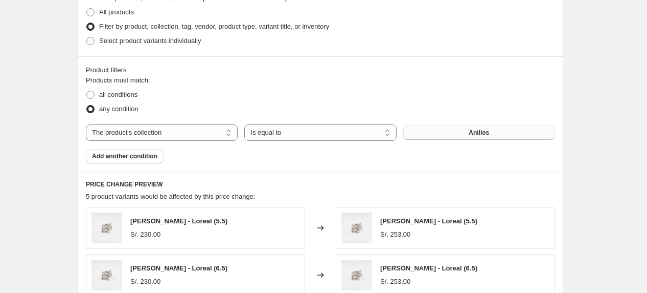
click at [453, 138] on button "Anillos" at bounding box center [480, 132] width 152 height 14
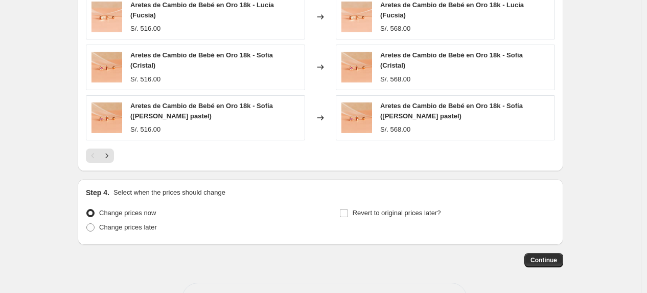
scroll to position [853, 0]
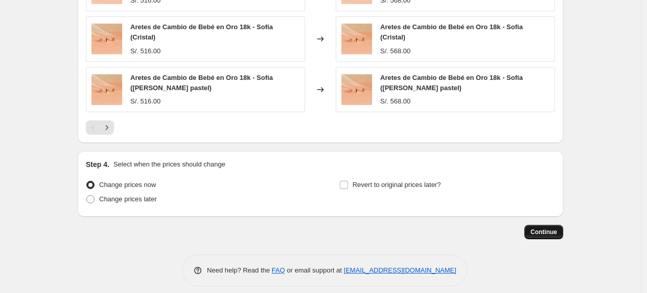
click at [555, 228] on span "Continue" at bounding box center [544, 232] width 27 height 8
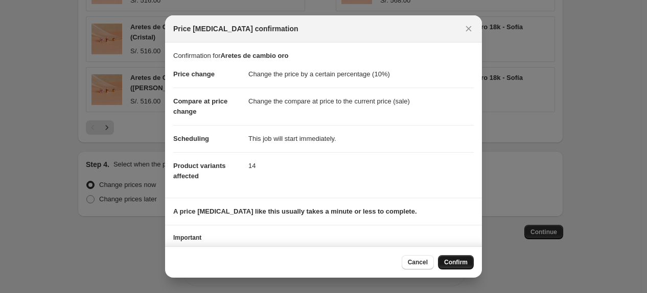
click at [454, 266] on button "Confirm" at bounding box center [456, 262] width 36 height 14
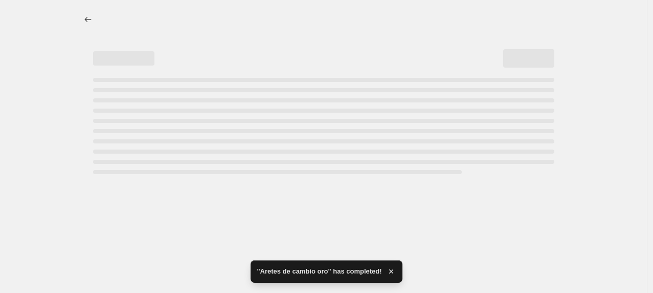
select select "percentage"
select select "collection"
